Goal: Task Accomplishment & Management: Complete application form

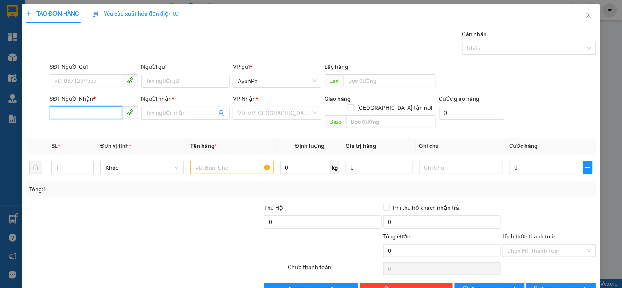
click at [86, 116] on input "SĐT Người Nhận *" at bounding box center [86, 112] width 72 height 13
click at [92, 79] on input "SĐT Người Gửi" at bounding box center [86, 80] width 72 height 13
paste input "0378914875"
type input "0378914875"
click at [97, 114] on input "SĐT Người Nhận *" at bounding box center [86, 112] width 72 height 13
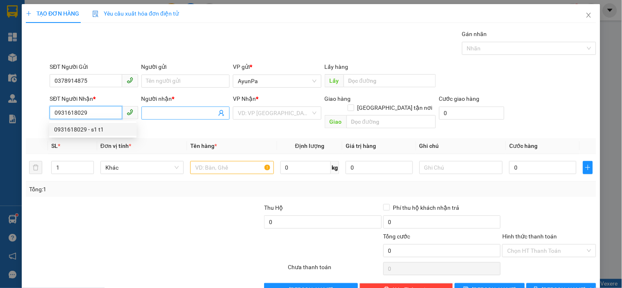
type input "0931618029"
click at [154, 116] on input "Người nhận *" at bounding box center [181, 113] width 70 height 9
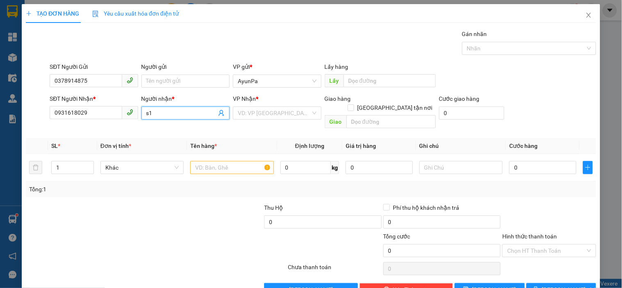
type input "s"
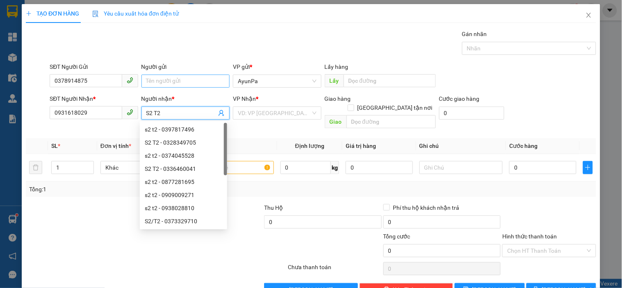
type input "S2 T2"
click at [157, 79] on input "Người gửi" at bounding box center [185, 81] width 88 height 13
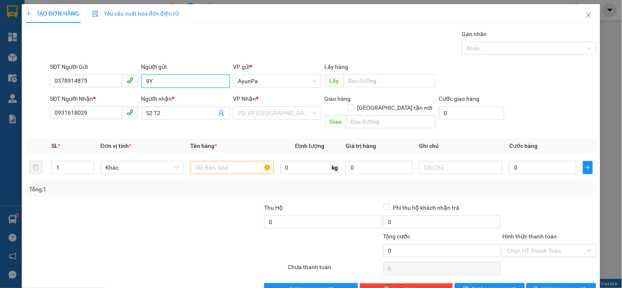
type input "9"
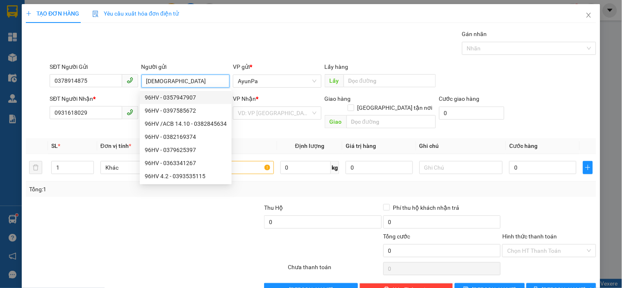
click at [146, 79] on input "[DEMOGRAPHIC_DATA]" at bounding box center [185, 81] width 88 height 13
type input "96HV"
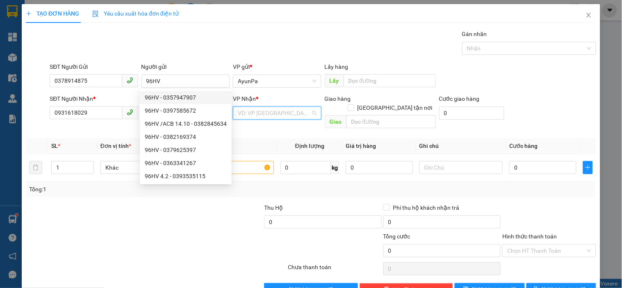
click at [271, 115] on input "search" at bounding box center [274, 113] width 73 height 12
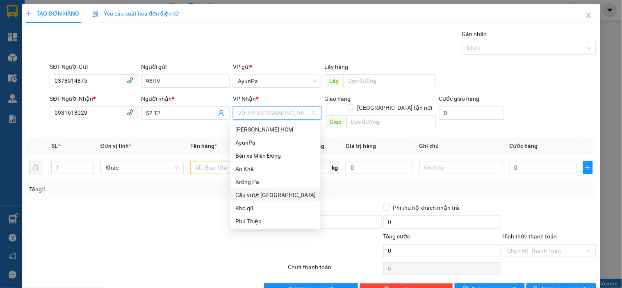
drag, startPoint x: 264, startPoint y: 194, endPoint x: 341, endPoint y: 132, distance: 99.4
click at [263, 193] on div "Cầu vượt [GEOGRAPHIC_DATA]" at bounding box center [275, 195] width 80 height 9
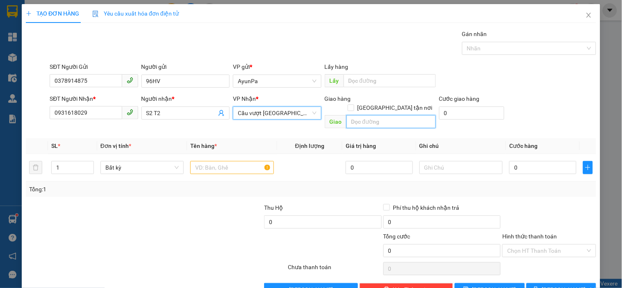
click at [356, 115] on input "text" at bounding box center [390, 121] width 89 height 13
type input "BẾN CAM"
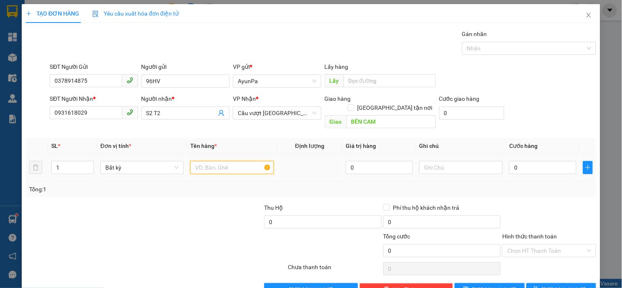
click at [240, 161] on input "text" at bounding box center [231, 167] width 83 height 13
type input "1XE SR+1TH"
click at [78, 162] on input "1" at bounding box center [73, 167] width 42 height 12
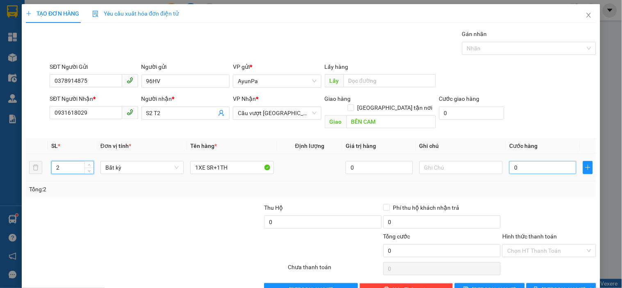
type input "2"
click at [535, 161] on input "0" at bounding box center [542, 167] width 67 height 13
type input "5"
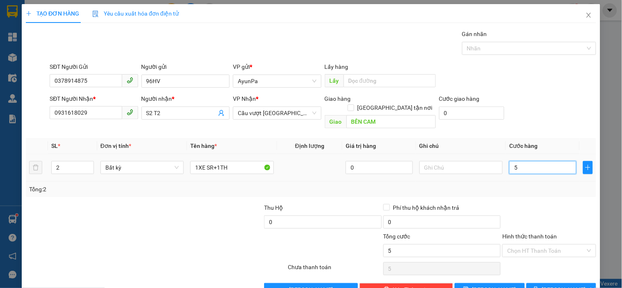
type input "50"
type input "500"
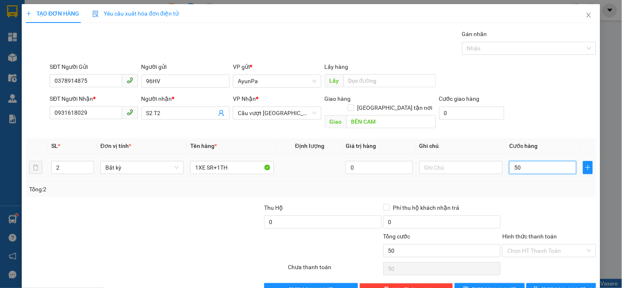
type input "500"
type input "500.000"
click at [549, 171] on td "500.000" at bounding box center [543, 167] width 74 height 27
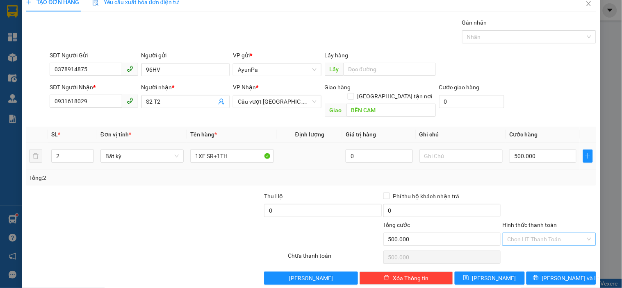
scroll to position [15, 0]
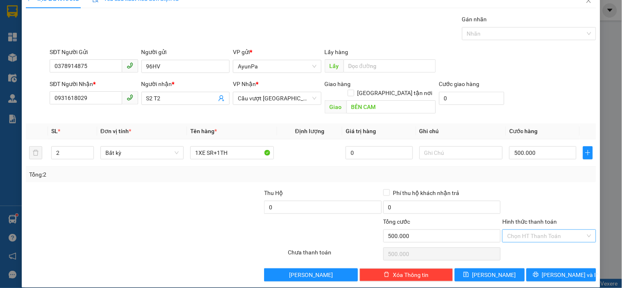
click at [539, 230] on input "Hình thức thanh toán" at bounding box center [546, 236] width 78 height 12
click at [530, 244] on div "Tại văn phòng" at bounding box center [543, 243] width 83 height 9
type input "0"
click at [539, 272] on span "printer" at bounding box center [536, 275] width 6 height 7
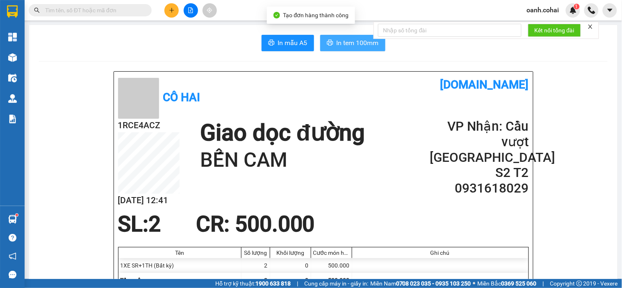
click at [359, 41] on span "In tem 100mm" at bounding box center [357, 43] width 42 height 10
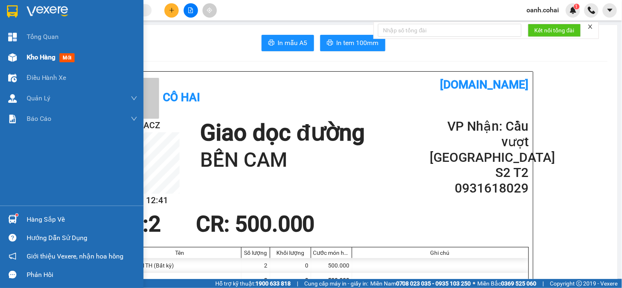
click at [36, 52] on div "Kho hàng mới" at bounding box center [52, 57] width 51 height 10
click at [36, 53] on span "Kho hàng" at bounding box center [41, 57] width 29 height 8
click at [39, 54] on span "Kho hàng" at bounding box center [41, 57] width 29 height 8
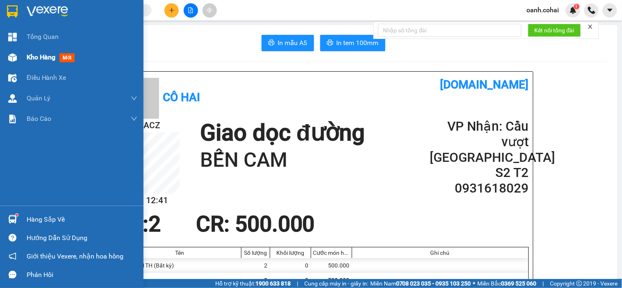
click at [39, 54] on span "Kho hàng" at bounding box center [41, 57] width 29 height 8
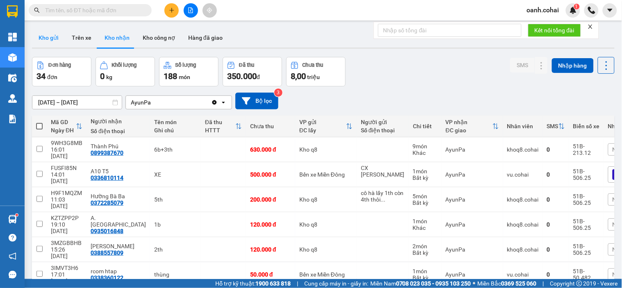
click at [50, 34] on button "Kho gửi" at bounding box center [48, 38] width 33 height 20
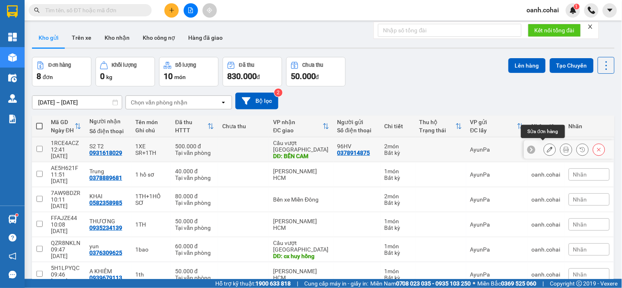
click at [544, 146] on button at bounding box center [549, 150] width 11 height 14
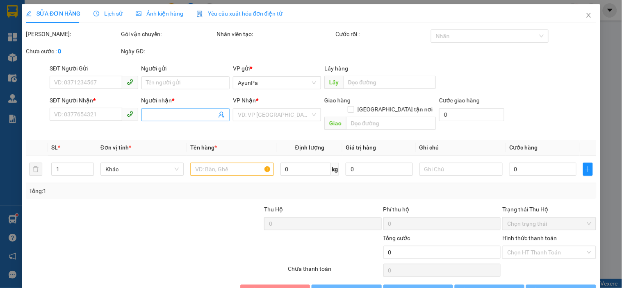
type input "0378914875"
type input "96HV"
type input "0931618029"
type input "S2 T2"
type input "BẾN CAM"
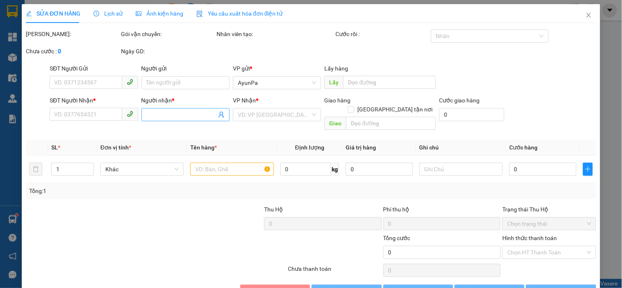
type input "500.000"
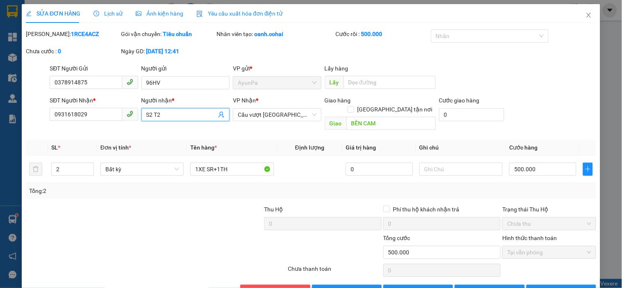
click at [150, 118] on input "S2 T2" at bounding box center [181, 114] width 70 height 9
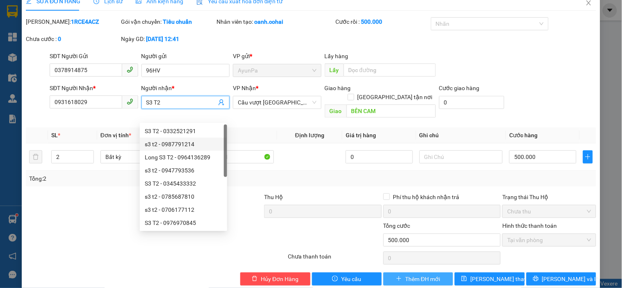
scroll to position [17, 0]
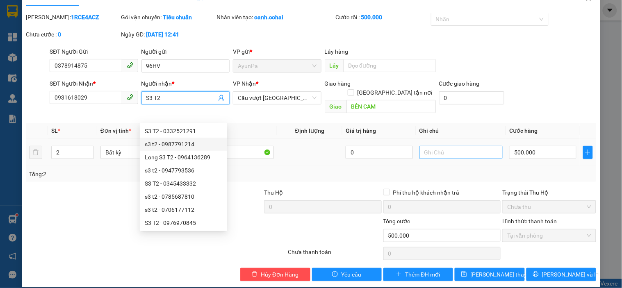
type input "S3 T2"
click at [438, 146] on input "text" at bounding box center [460, 152] width 83 height 13
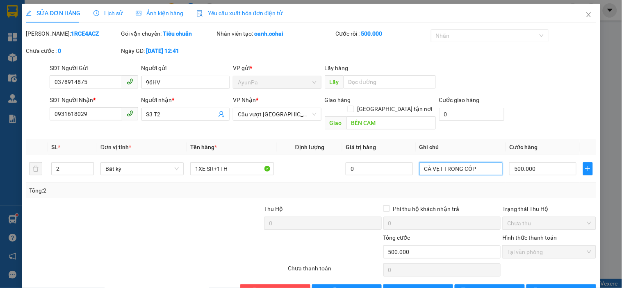
scroll to position [0, 0]
type input "CÀ VẸT TRONG CỐP"
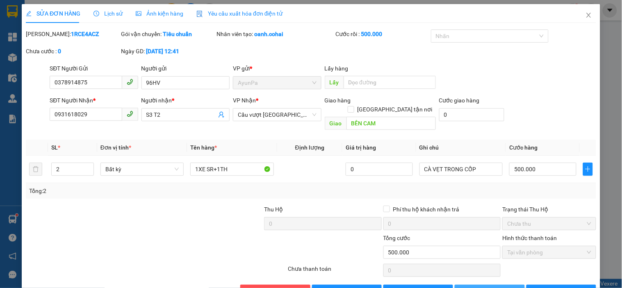
click at [483, 287] on span "[PERSON_NAME] thay đổi" at bounding box center [503, 291] width 66 height 9
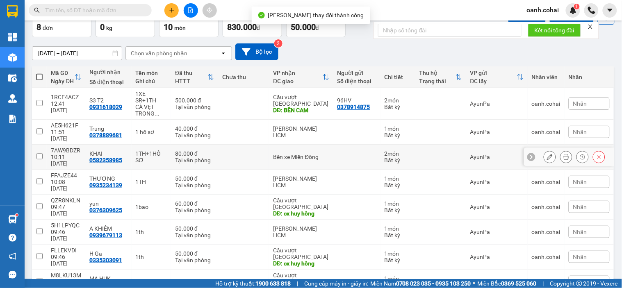
scroll to position [53, 0]
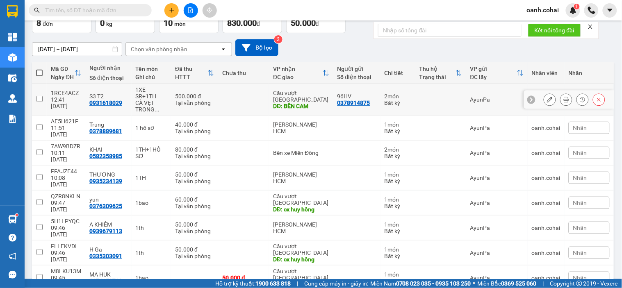
click at [366, 92] on td "96HV 0378914875" at bounding box center [356, 100] width 47 height 32
checkbox input "true"
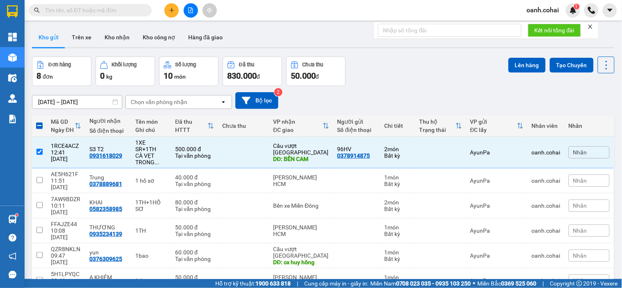
scroll to position [0, 0]
click at [516, 63] on button "Lên hàng" at bounding box center [526, 65] width 37 height 15
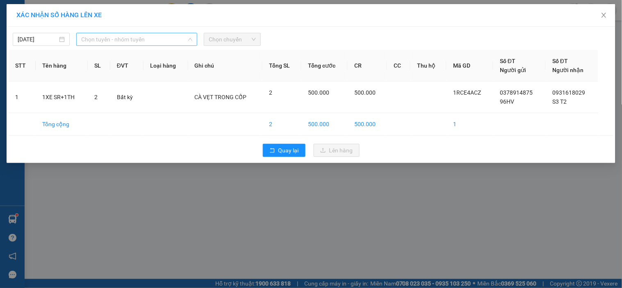
drag, startPoint x: 130, startPoint y: 34, endPoint x: 136, endPoint y: 50, distance: 17.3
click at [130, 34] on span "Chọn tuyến - nhóm tuyến" at bounding box center [136, 39] width 111 height 12
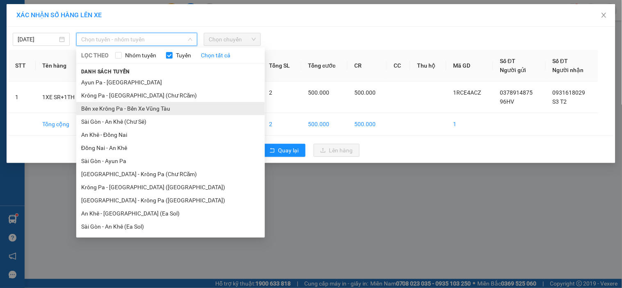
click at [139, 109] on li "Bến xe Krông Pa - Bến Xe Vũng Tàu" at bounding box center [170, 108] width 189 height 13
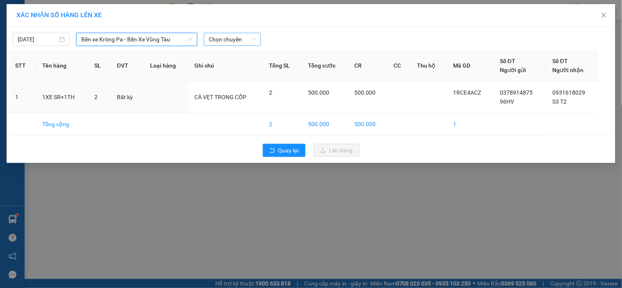
click at [219, 37] on span "Chọn chuyến" at bounding box center [232, 39] width 47 height 12
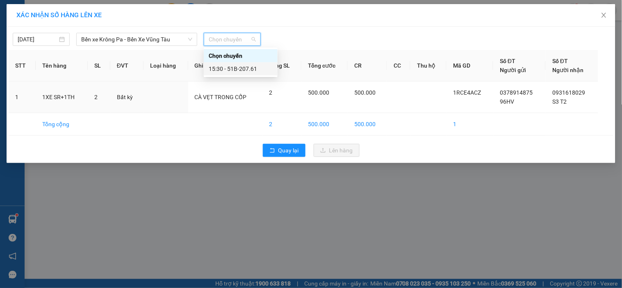
click at [243, 72] on div "15:30 - 51B-207.61" at bounding box center [241, 68] width 64 height 9
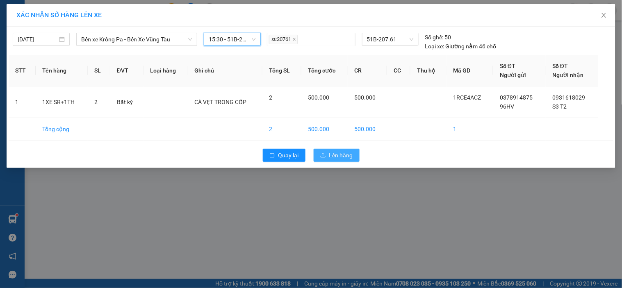
click at [326, 158] on icon "upload" at bounding box center [323, 155] width 6 height 6
